Goal: Unclear

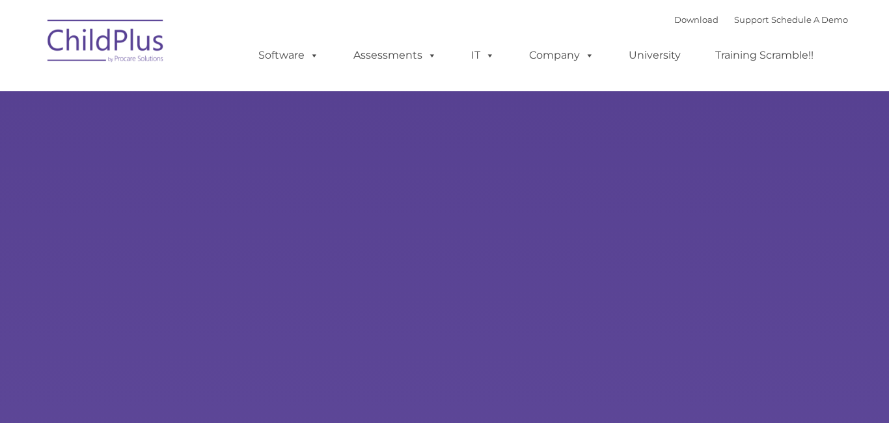
select select "MEDIUM"
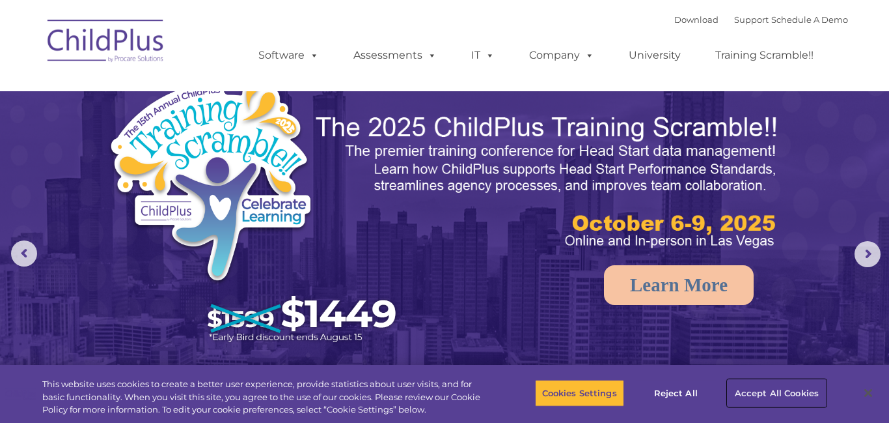
click at [787, 385] on button "Accept All Cookies" at bounding box center [777, 392] width 98 height 27
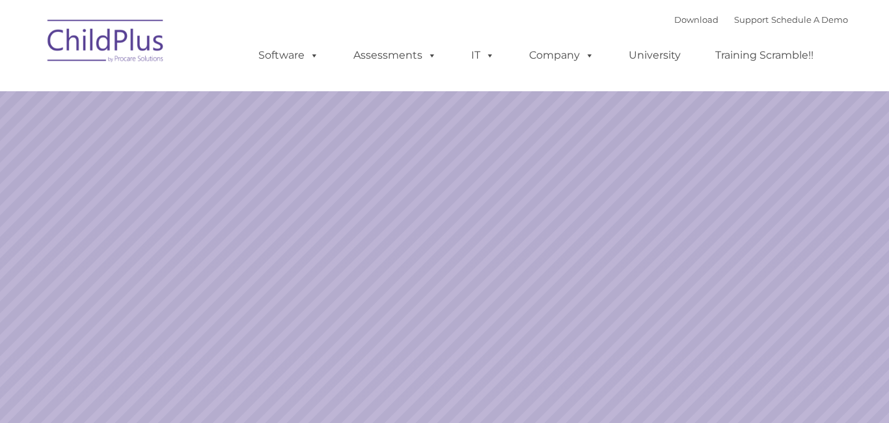
select select "MEDIUM"
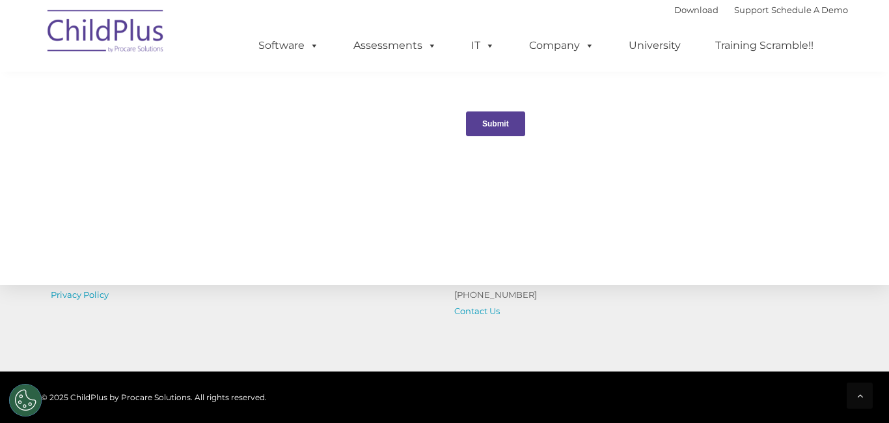
scroll to position [1378, 0]
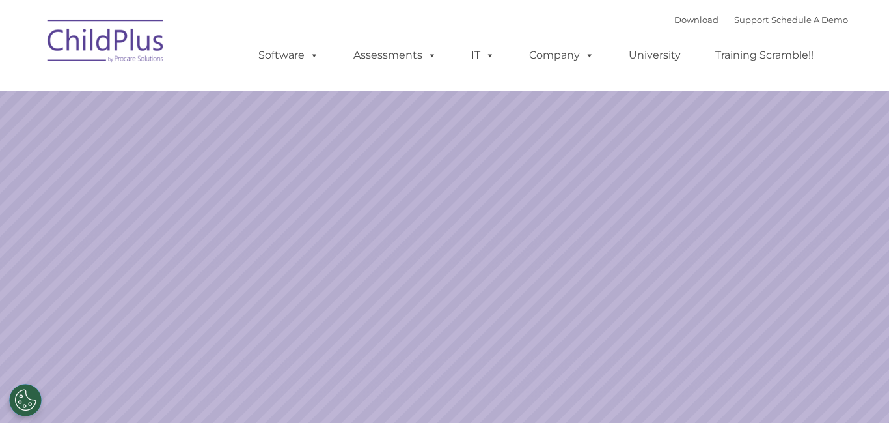
select select "MEDIUM"
